Goal: Find specific page/section: Find specific page/section

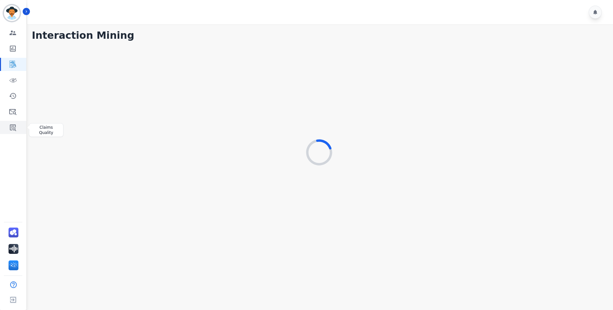
click at [15, 126] on icon "Sidebar" at bounding box center [13, 128] width 6 height 7
